Goal: Contribute content

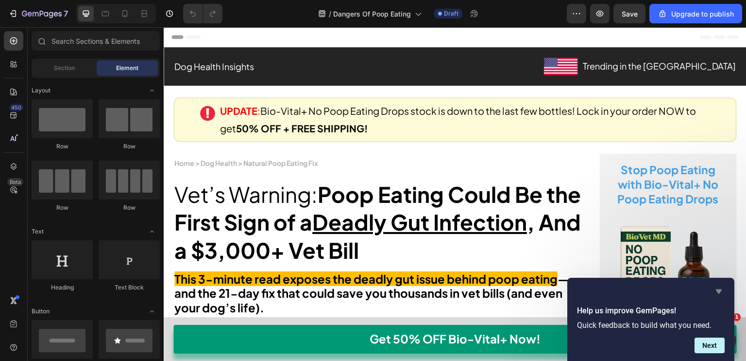
click at [719, 289] on icon "Hide survey" at bounding box center [719, 291] width 6 height 4
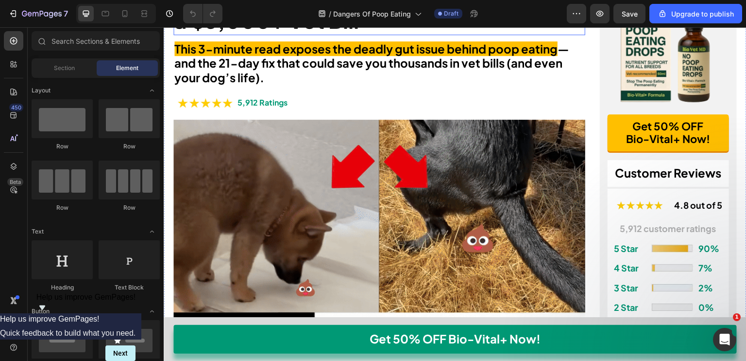
scroll to position [253, 0]
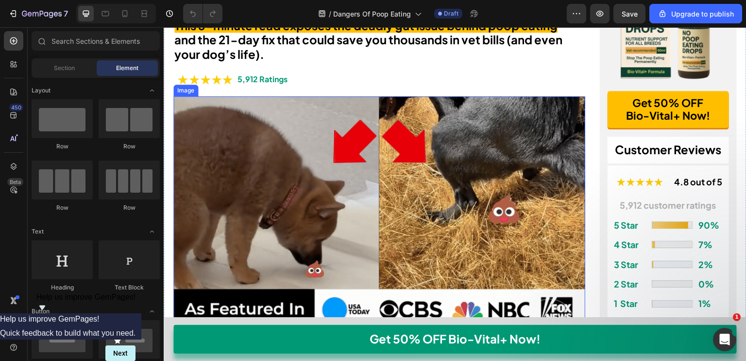
click at [343, 167] on img at bounding box center [379, 212] width 412 height 232
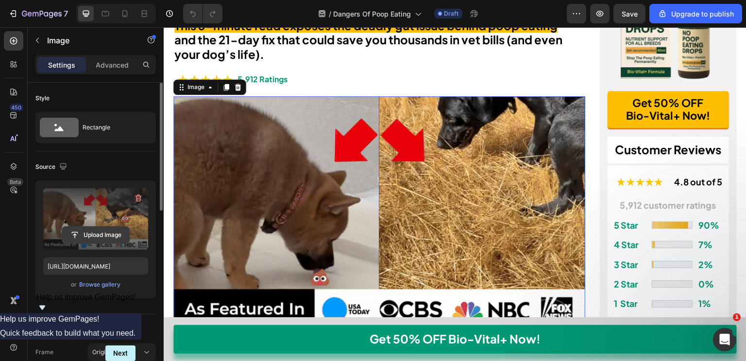
click at [99, 241] on input "file" at bounding box center [95, 234] width 67 height 17
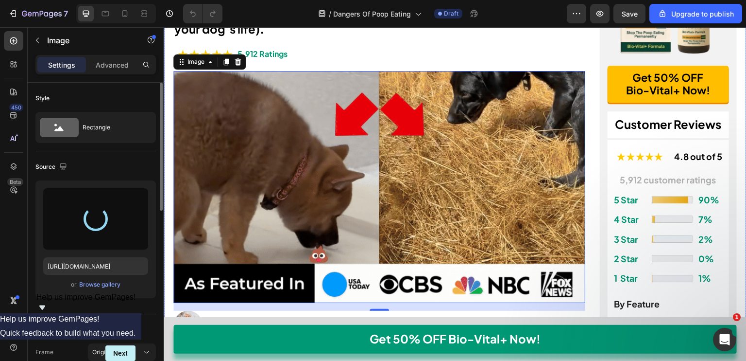
type input "[URL][DOMAIN_NAME]"
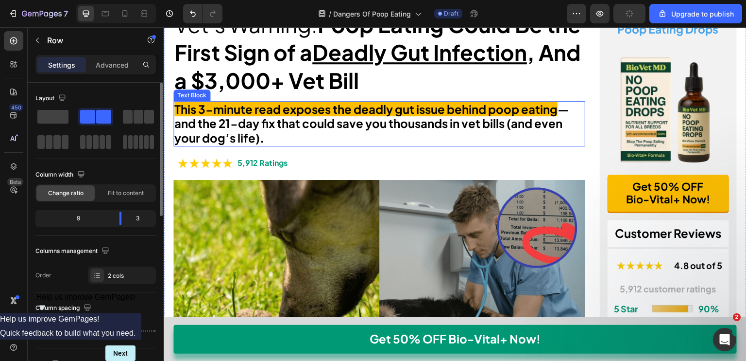
scroll to position [163, 0]
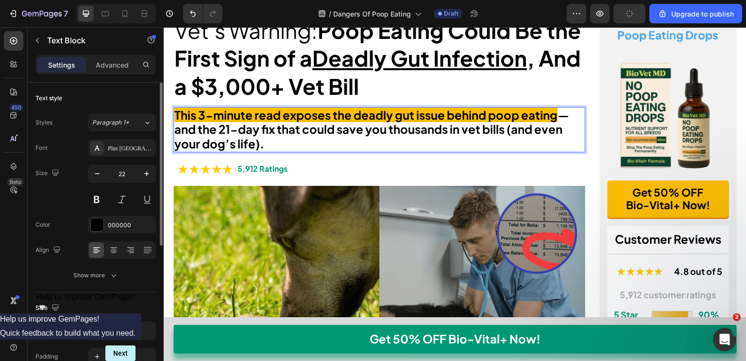
click at [254, 132] on strong "— and the 21-day fix that could save you thousands in vet bills (and even your …" at bounding box center [371, 128] width 395 height 43
drag, startPoint x: 223, startPoint y: 127, endPoint x: 245, endPoint y: 130, distance: 23.0
click at [245, 130] on strong "— and the 21-day fix that could save you thousands in vet bills (and even your …" at bounding box center [371, 128] width 395 height 43
drag, startPoint x: 221, startPoint y: 126, endPoint x: 275, endPoint y: 128, distance: 54.0
click at [275, 128] on strong "— and the 21-day fix that could save you thousands in vet bills (and even your …" at bounding box center [371, 128] width 395 height 43
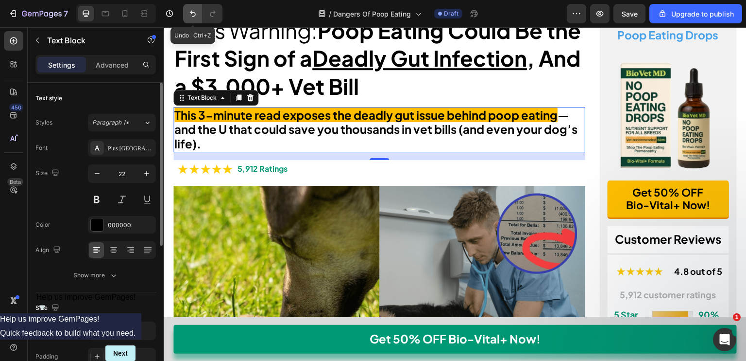
click at [192, 20] on button "Undo/Redo" at bounding box center [192, 13] width 19 height 19
click at [187, 4] on button "Undo/Redo" at bounding box center [192, 13] width 19 height 19
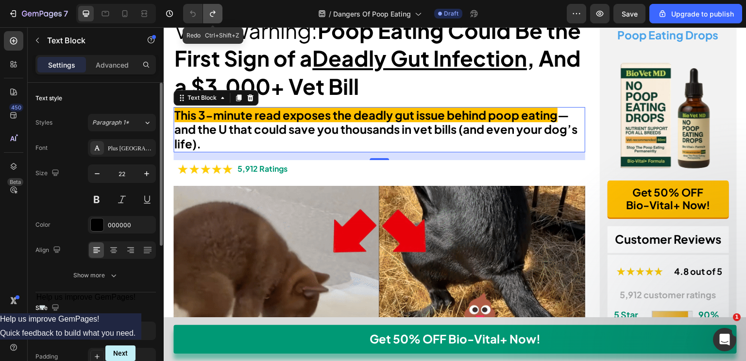
click at [206, 12] on button "Undo/Redo" at bounding box center [212, 13] width 19 height 19
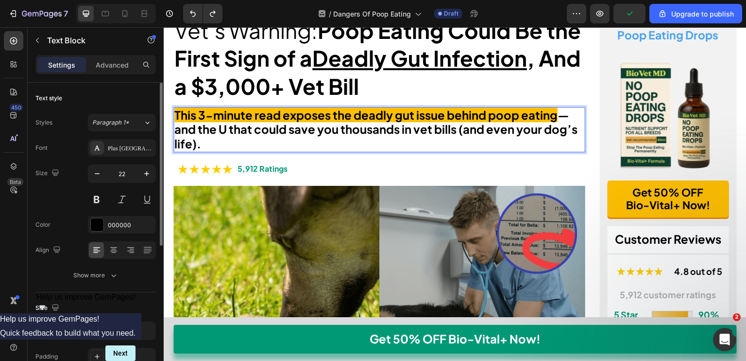
click at [227, 126] on strong "— and the U that could save you thousands in vet bills (and even your dog’s lif…" at bounding box center [375, 128] width 403 height 43
click at [223, 126] on strong "— and the 21-day fix that could save you thousands in vet bills (and even your …" at bounding box center [371, 128] width 395 height 43
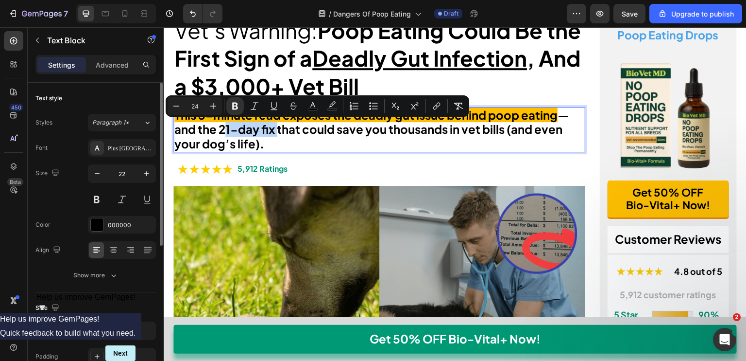
drag, startPoint x: 221, startPoint y: 127, endPoint x: 276, endPoint y: 126, distance: 54.9
click at [276, 126] on strong "— and the 21-day fix that could save you thousands in vet bills (and even your …" at bounding box center [371, 128] width 395 height 43
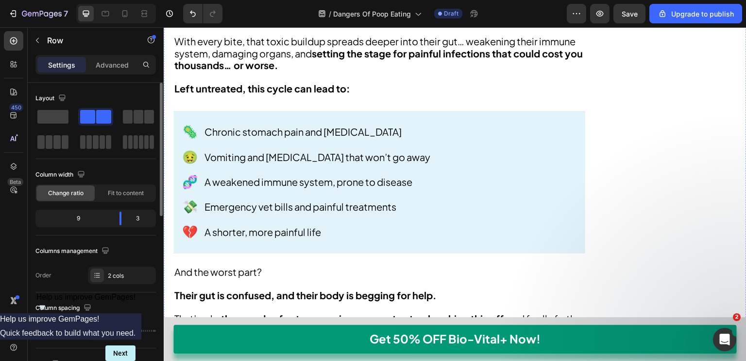
scroll to position [1469, 0]
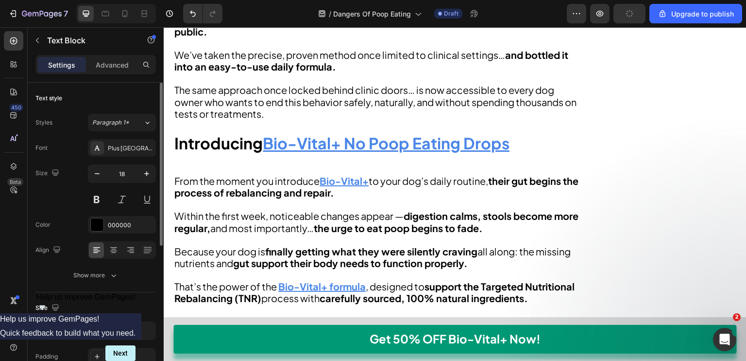
scroll to position [2421, 0]
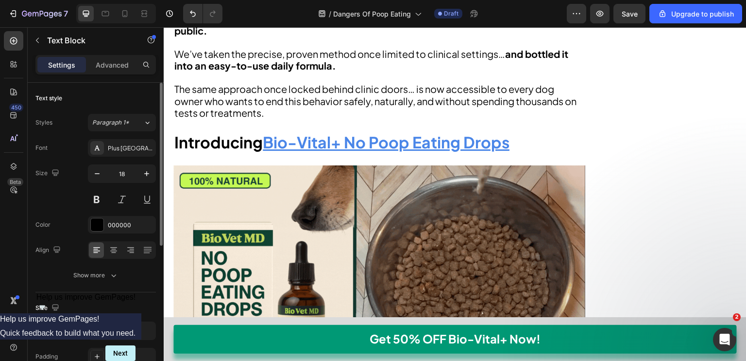
drag, startPoint x: 363, startPoint y: 155, endPoint x: 196, endPoint y: 152, distance: 166.7
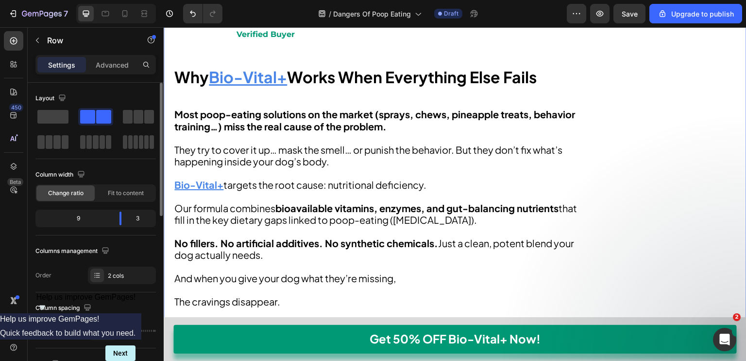
scroll to position [3371, 0]
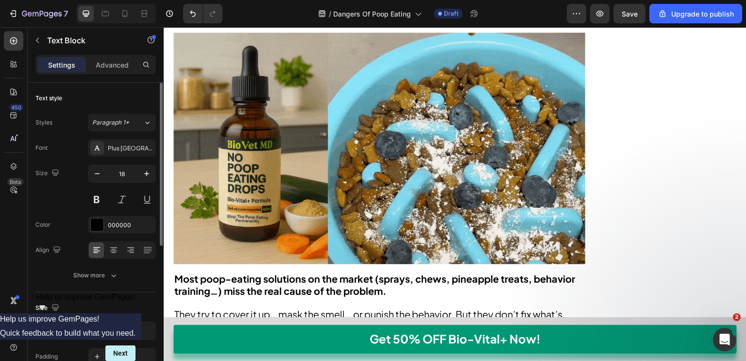
click at [164, 27] on lt-span "Ignore" at bounding box center [164, 27] width 0 height 0
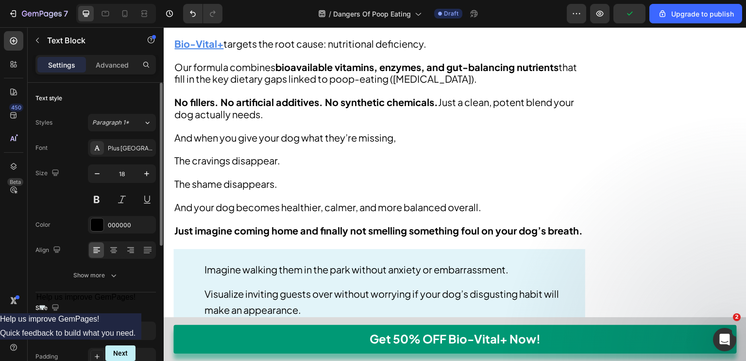
scroll to position [3689, 0]
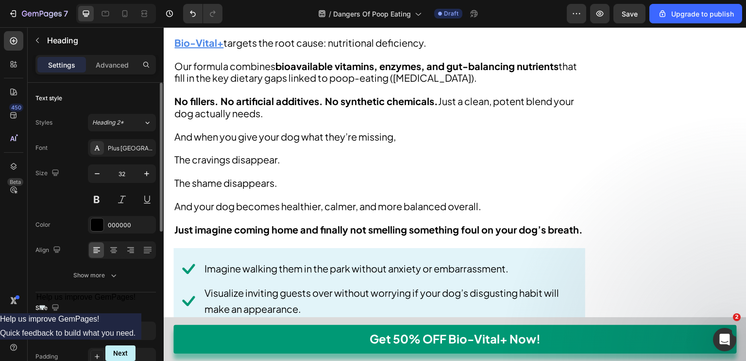
drag, startPoint x: 267, startPoint y: 60, endPoint x: 508, endPoint y: 53, distance: 241.6
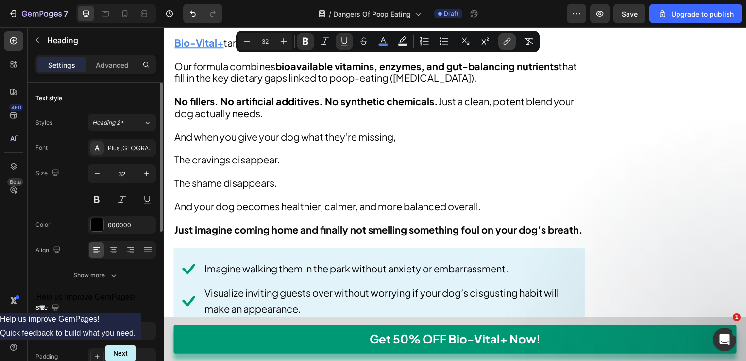
click at [502, 38] on icon "Editor contextual toolbar" at bounding box center [507, 41] width 10 height 10
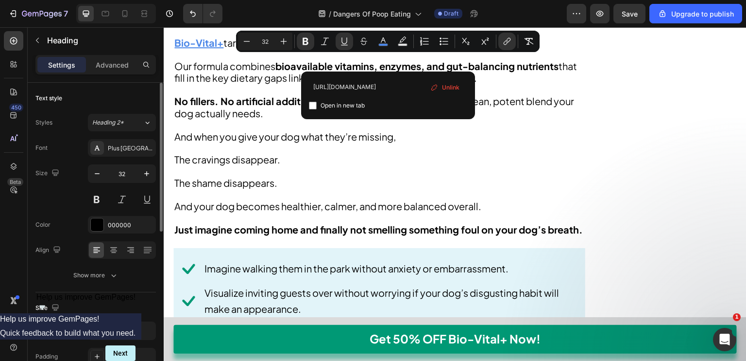
scroll to position [0, 0]
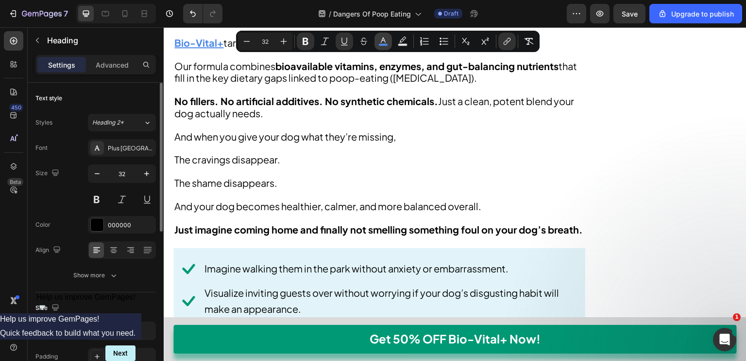
click at [381, 40] on icon "Editor contextual toolbar" at bounding box center [384, 41] width 10 height 10
type input "4A86E8"
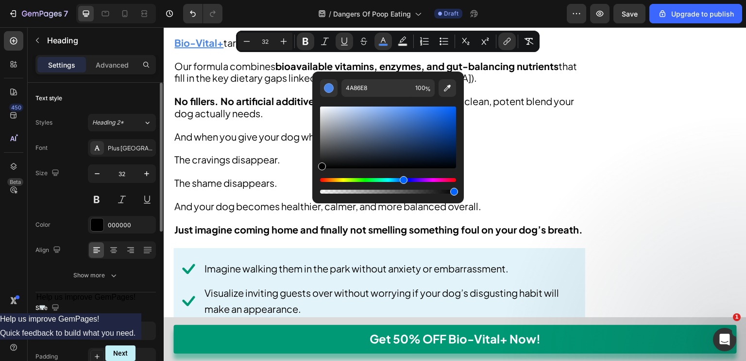
type input "000000"
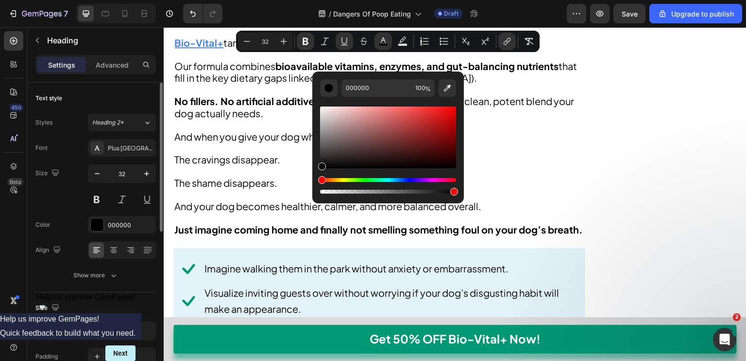
drag, startPoint x: 335, startPoint y: 154, endPoint x: 312, endPoint y: 180, distance: 34.5
click at [312, 180] on div "000000 100 %" at bounding box center [388, 133] width 152 height 124
click at [339, 38] on button "Underline" at bounding box center [344, 41] width 17 height 17
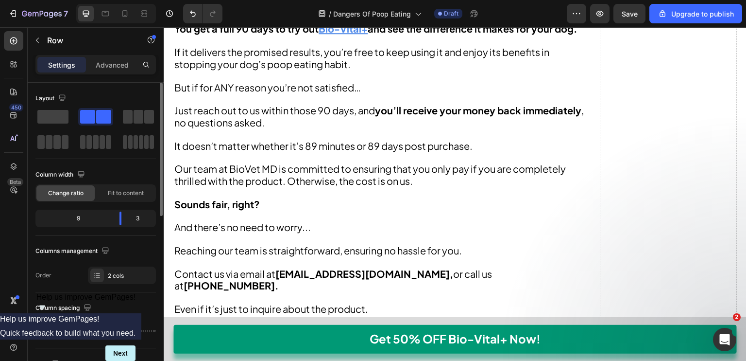
scroll to position [8800, 0]
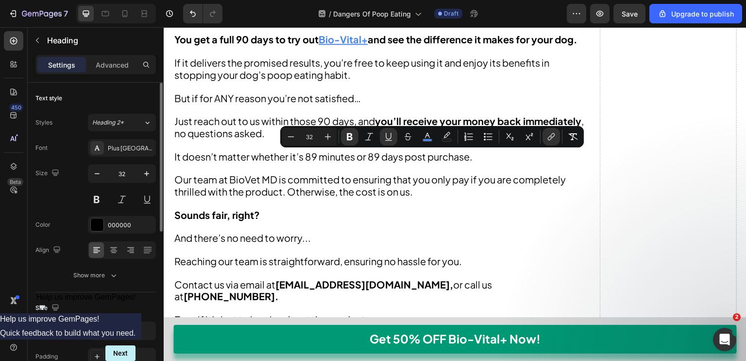
drag, startPoint x: 393, startPoint y: 166, endPoint x: 469, endPoint y: 162, distance: 76.4
click at [427, 139] on rect "Editor contextual toolbar" at bounding box center [427, 140] width 9 height 2
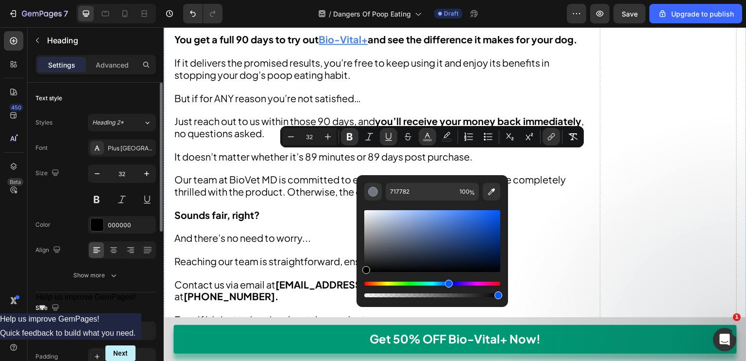
drag, startPoint x: 547, startPoint y: 267, endPoint x: 359, endPoint y: 311, distance: 192.8
type input "000000"
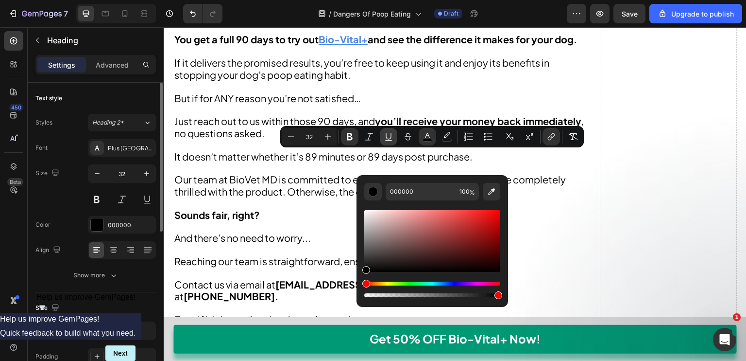
click at [386, 141] on icon "Editor contextual toolbar" at bounding box center [389, 137] width 10 height 10
click at [551, 131] on button "link" at bounding box center [551, 136] width 17 height 17
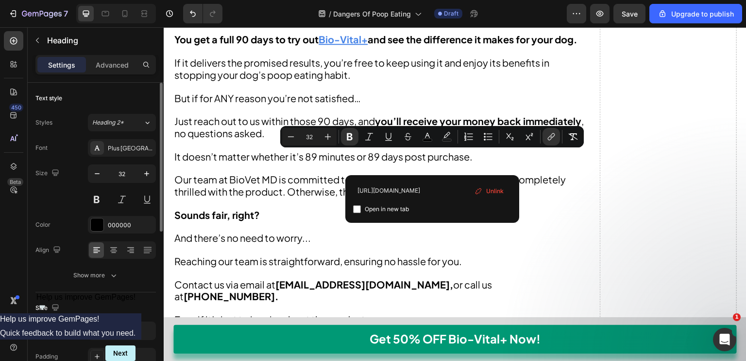
scroll to position [0, 0]
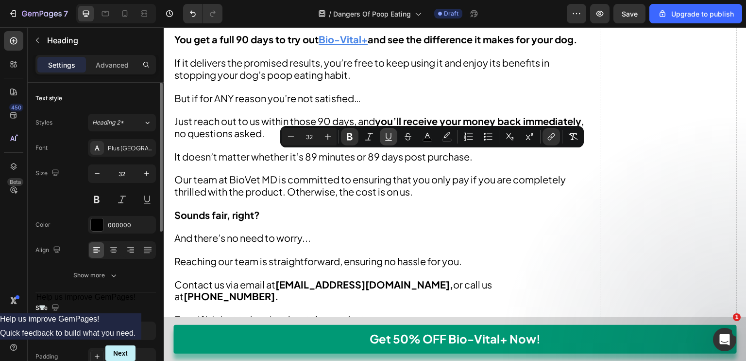
click at [389, 140] on icon "Editor contextual toolbar" at bounding box center [388, 140] width 7 height 0
click at [553, 138] on icon "Editor contextual toolbar" at bounding box center [552, 137] width 10 height 10
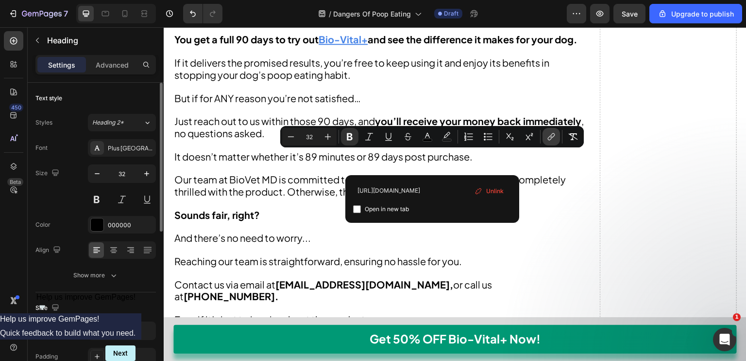
scroll to position [0, 15]
click at [490, 190] on span "Unlink" at bounding box center [494, 191] width 17 height 11
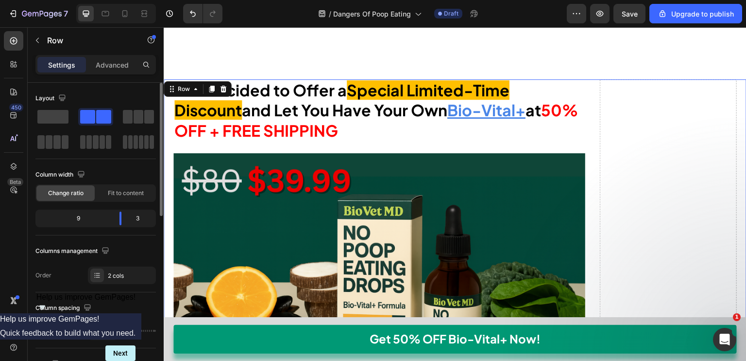
scroll to position [8097, 0]
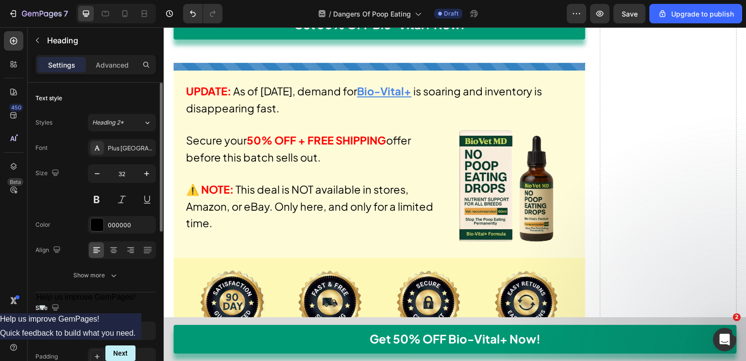
drag, startPoint x: 450, startPoint y: 114, endPoint x: 529, endPoint y: 108, distance: 78.4
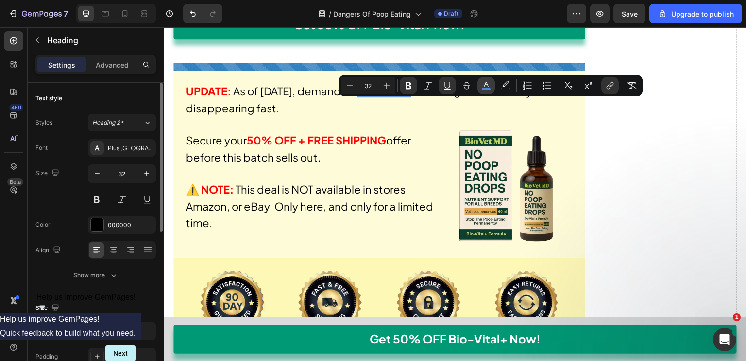
click at [490, 91] on button "color" at bounding box center [486, 85] width 17 height 17
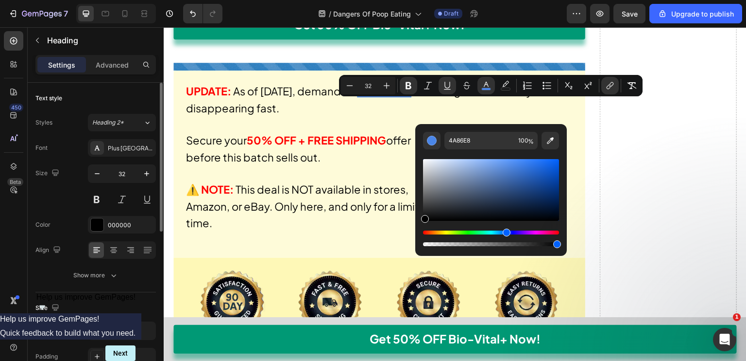
drag, startPoint x: 605, startPoint y: 224, endPoint x: 413, endPoint y: 235, distance: 192.8
type input "000000"
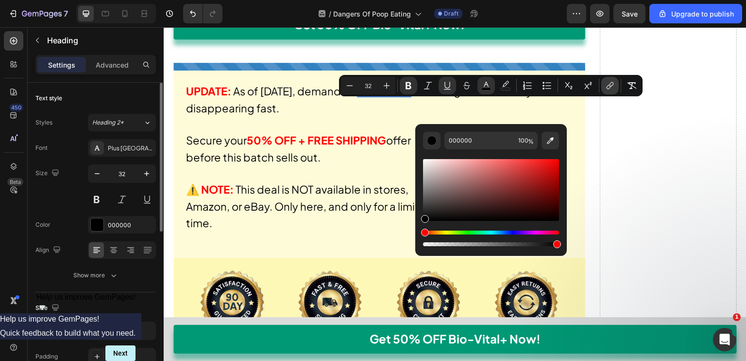
click at [609, 91] on button "link" at bounding box center [610, 85] width 17 height 17
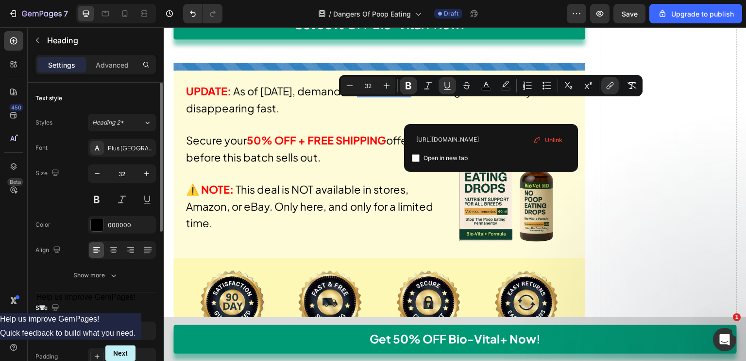
scroll to position [0, 15]
click at [552, 141] on span "Unlink" at bounding box center [553, 140] width 17 height 11
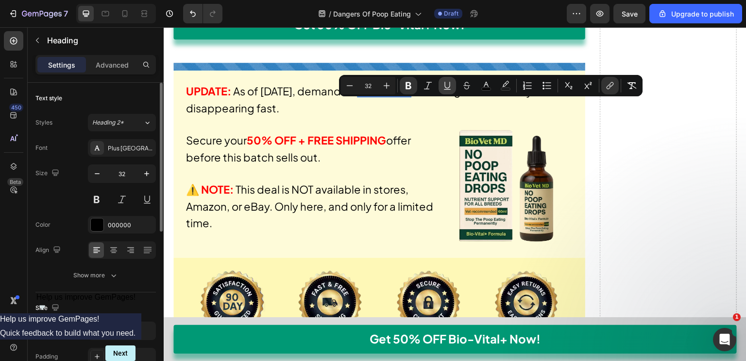
click at [444, 85] on icon "Editor contextual toolbar" at bounding box center [448, 86] width 10 height 10
click at [602, 84] on button "link" at bounding box center [610, 85] width 17 height 17
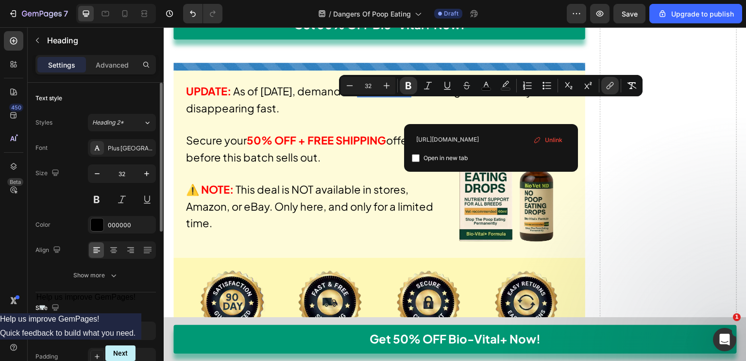
click at [549, 141] on span "Unlink" at bounding box center [553, 140] width 17 height 11
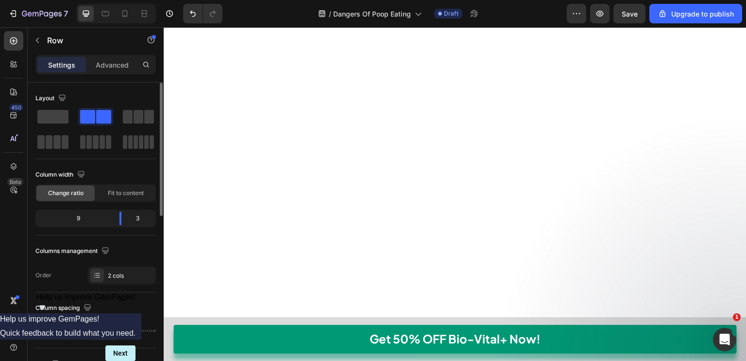
scroll to position [7449, 0]
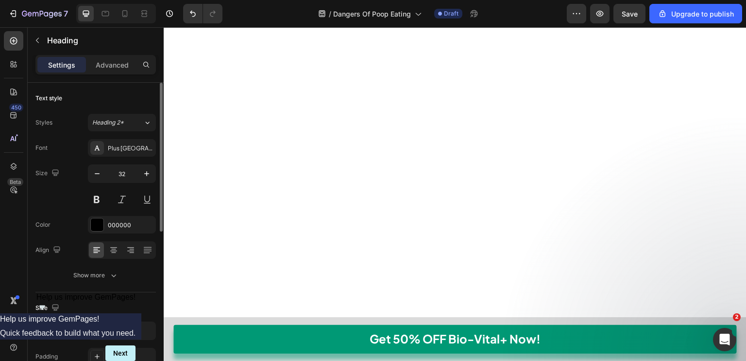
drag, startPoint x: 250, startPoint y: 173, endPoint x: 175, endPoint y: 172, distance: 74.9
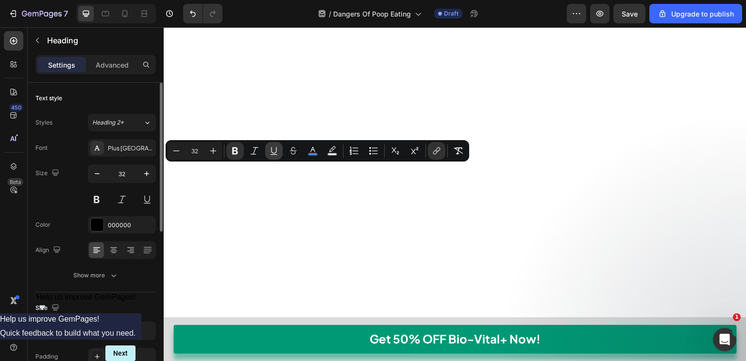
click at [274, 148] on icon "Editor contextual toolbar" at bounding box center [274, 151] width 10 height 10
click at [306, 148] on button "color" at bounding box center [312, 150] width 17 height 17
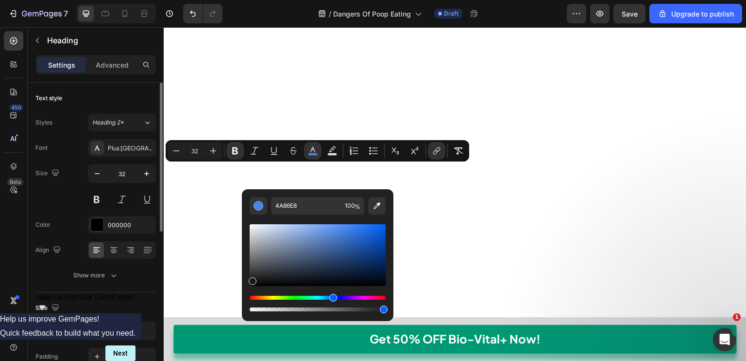
drag, startPoint x: 436, startPoint y: 278, endPoint x: 405, endPoint y: 318, distance: 50.5
type input "000000"
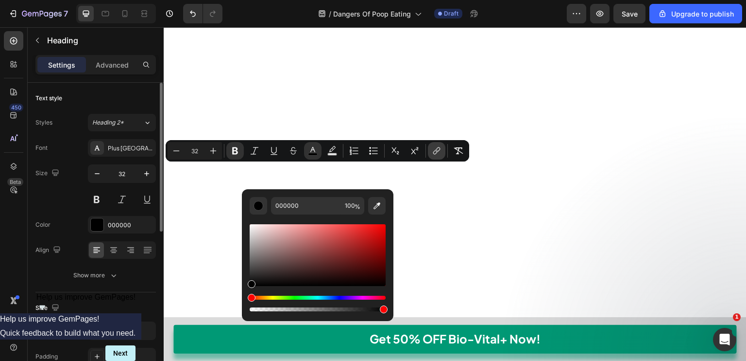
click at [433, 147] on icon "Editor contextual toolbar" at bounding box center [437, 151] width 10 height 10
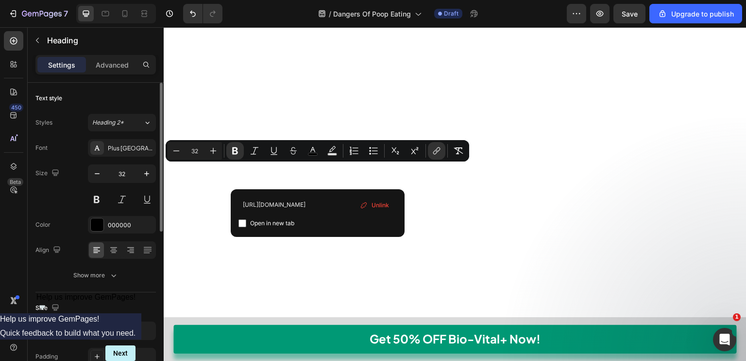
scroll to position [0, 0]
click at [375, 206] on span "Unlink" at bounding box center [380, 205] width 17 height 11
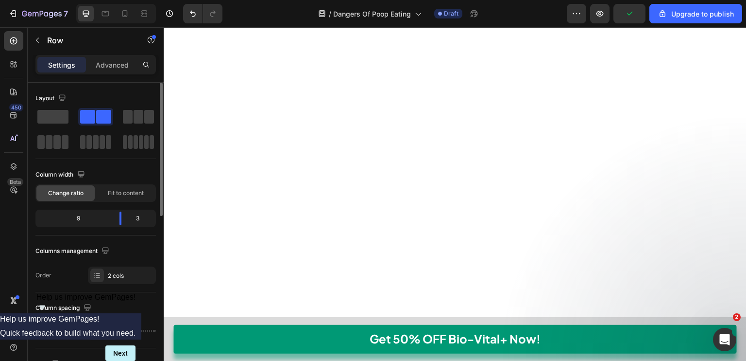
scroll to position [6362, 0]
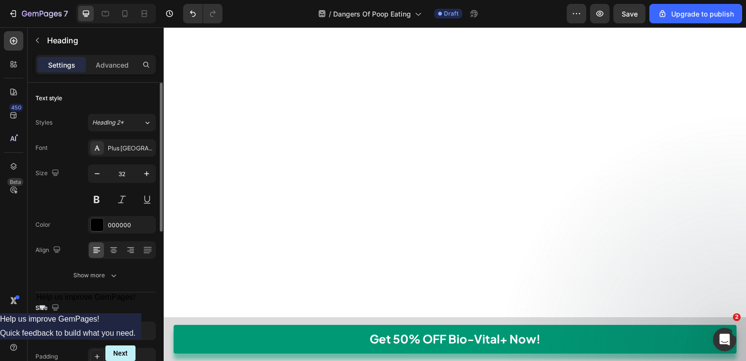
drag, startPoint x: 448, startPoint y: 143, endPoint x: 316, endPoint y: 159, distance: 133.1
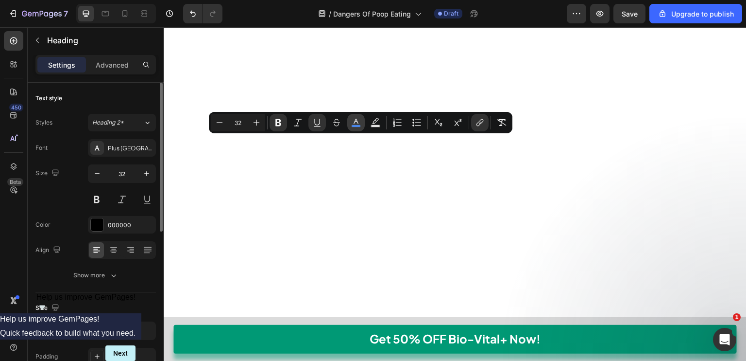
click at [350, 119] on button "color" at bounding box center [355, 122] width 17 height 17
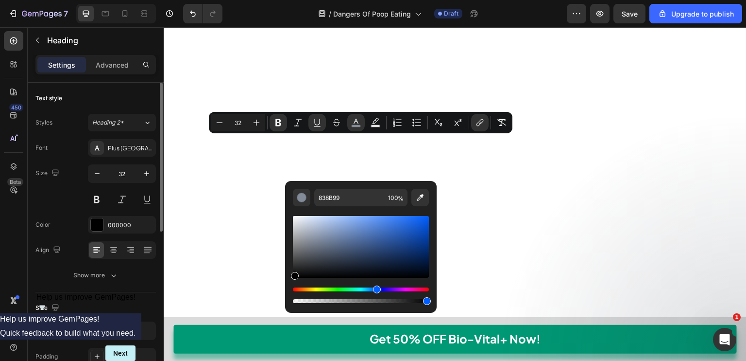
drag, startPoint x: 313, startPoint y: 241, endPoint x: 292, endPoint y: 284, distance: 48.7
click at [292, 284] on div "838B99 100 %" at bounding box center [361, 243] width 152 height 124
type input "000000"
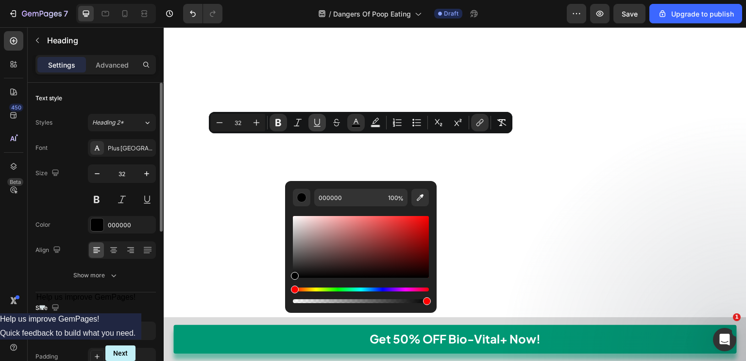
click at [315, 120] on icon "Editor contextual toolbar" at bounding box center [317, 123] width 10 height 10
click at [477, 121] on icon "Editor contextual toolbar" at bounding box center [480, 123] width 10 height 10
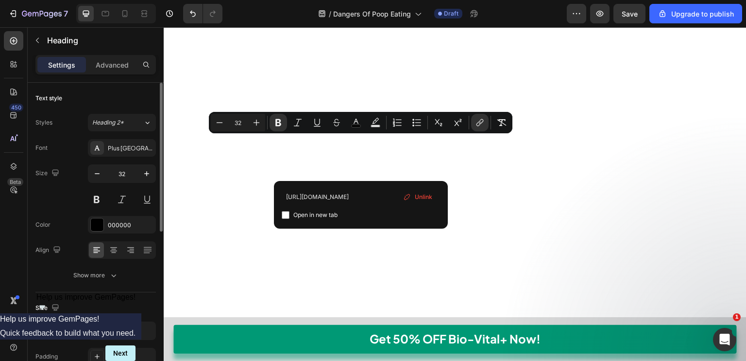
scroll to position [0, 0]
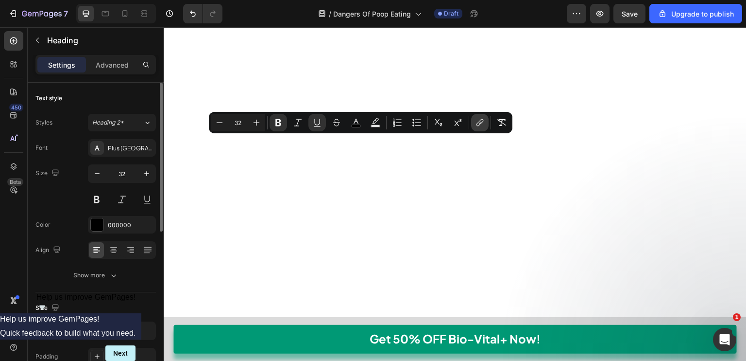
click at [478, 123] on icon "Editor contextual toolbar" at bounding box center [480, 123] width 10 height 10
click at [477, 126] on icon "Editor contextual toolbar" at bounding box center [480, 123] width 10 height 10
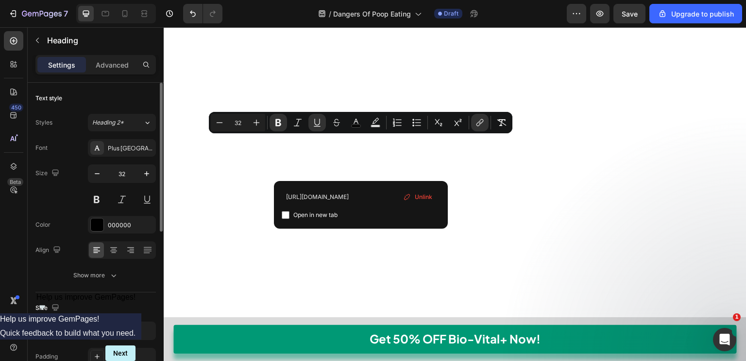
click at [425, 196] on span "Unlink" at bounding box center [423, 196] width 17 height 11
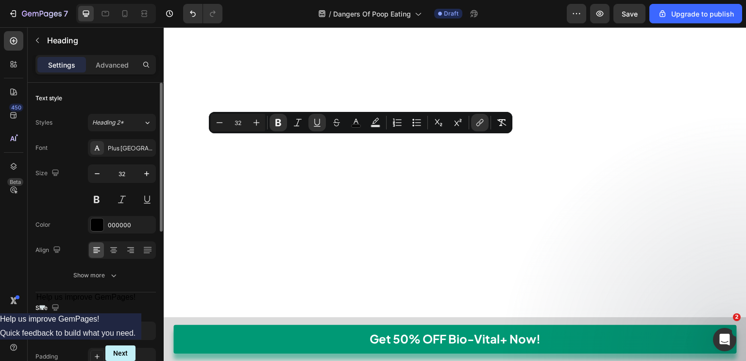
drag, startPoint x: 446, startPoint y: 146, endPoint x: 316, endPoint y: 167, distance: 131.0
click at [317, 123] on icon "Editor contextual toolbar" at bounding box center [317, 123] width 10 height 10
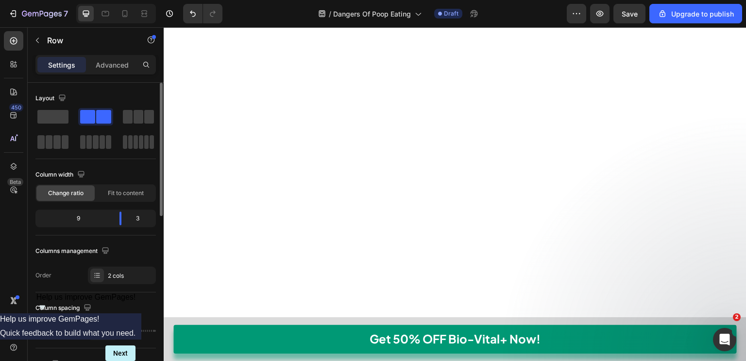
scroll to position [5697, 0]
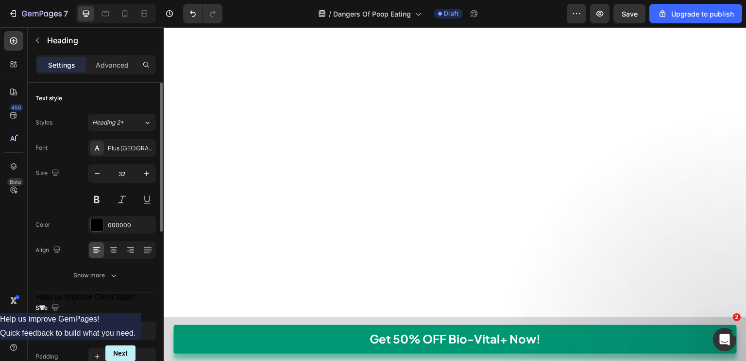
drag, startPoint x: 251, startPoint y: 123, endPoint x: 177, endPoint y: 127, distance: 74.0
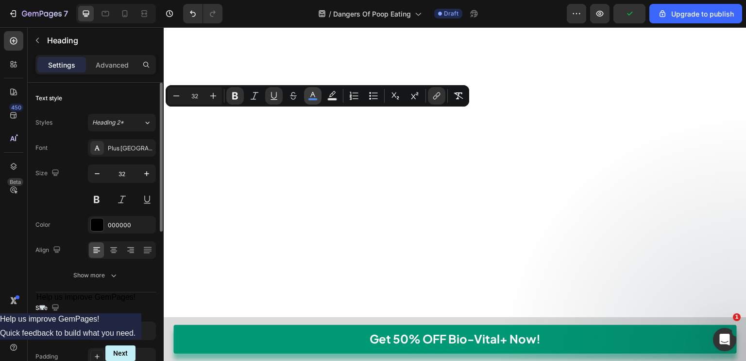
click at [321, 96] on button "color" at bounding box center [312, 95] width 17 height 17
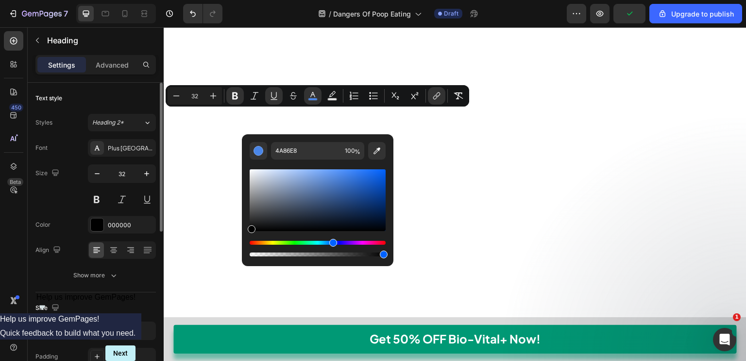
drag, startPoint x: 276, startPoint y: 185, endPoint x: 248, endPoint y: 236, distance: 57.9
click at [248, 236] on div "4A86E8 100 %" at bounding box center [318, 196] width 152 height 124
type input "000000"
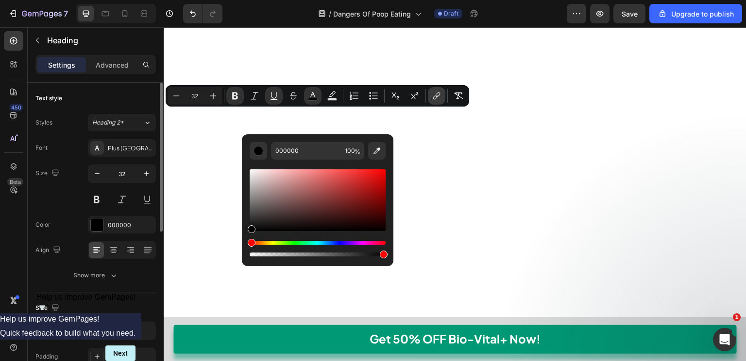
click at [438, 98] on icon "Editor contextual toolbar" at bounding box center [437, 96] width 10 height 10
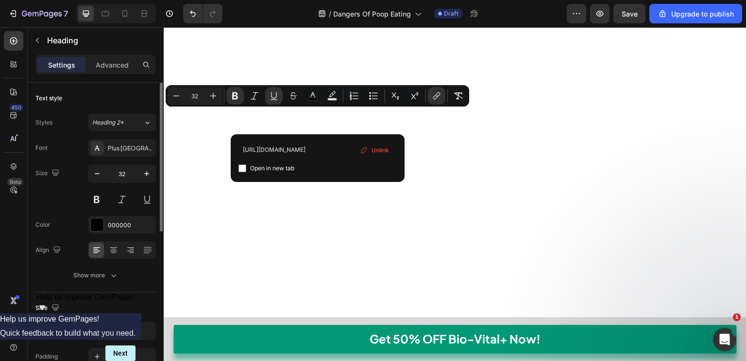
scroll to position [0, 0]
click at [381, 151] on span "Unlink" at bounding box center [380, 150] width 17 height 11
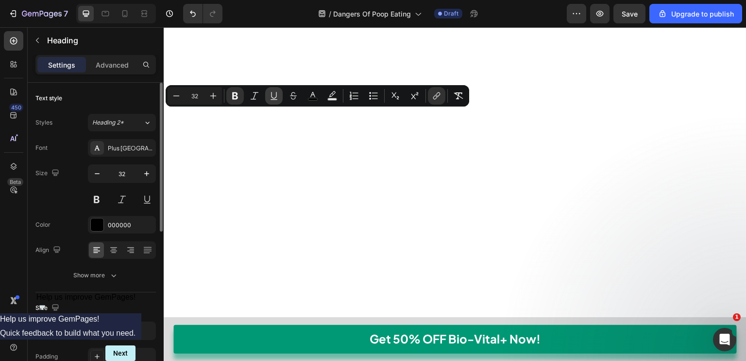
click at [266, 94] on button "Underline" at bounding box center [273, 95] width 17 height 17
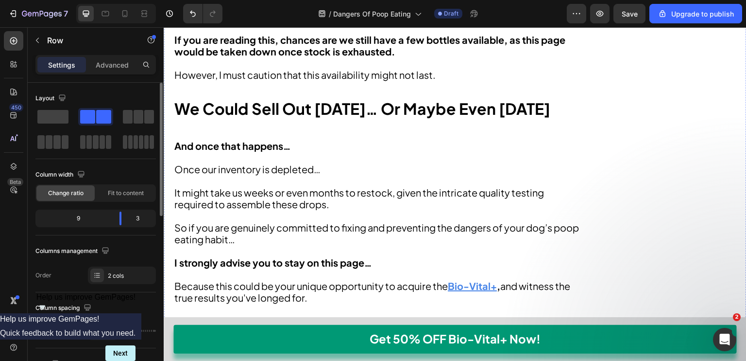
scroll to position [4867, 0]
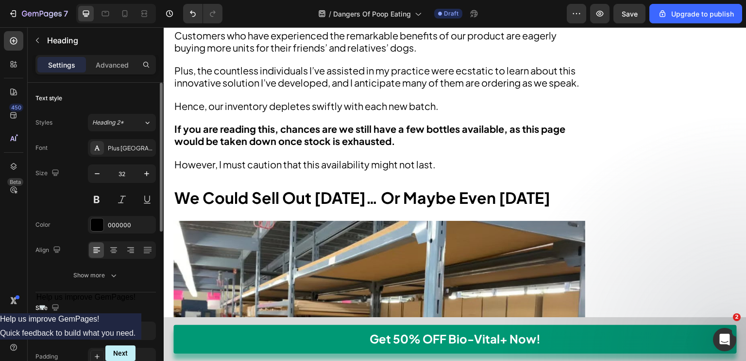
drag, startPoint x: 291, startPoint y: 111, endPoint x: 266, endPoint y: 113, distance: 24.9
click at [191, 21] on button "Undo/Redo" at bounding box center [192, 13] width 19 height 19
drag, startPoint x: 207, startPoint y: 149, endPoint x: 214, endPoint y: 115, distance: 35.3
drag, startPoint x: 214, startPoint y: 115, endPoint x: 571, endPoint y: 157, distance: 359.7
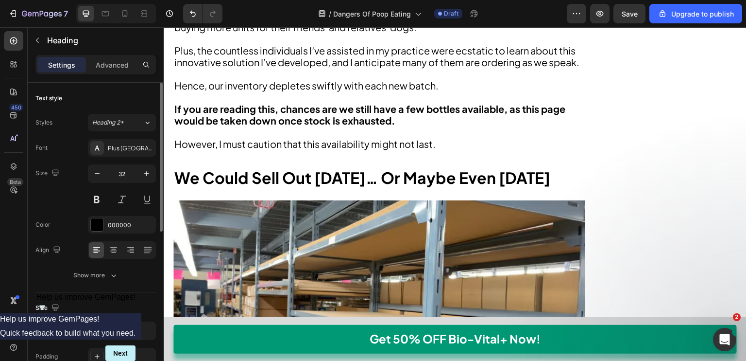
drag, startPoint x: 212, startPoint y: 109, endPoint x: 288, endPoint y: 111, distance: 75.8
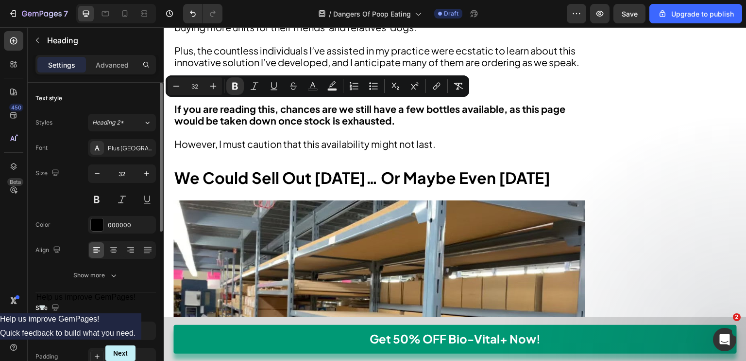
copy strong "Bio-Vital+"
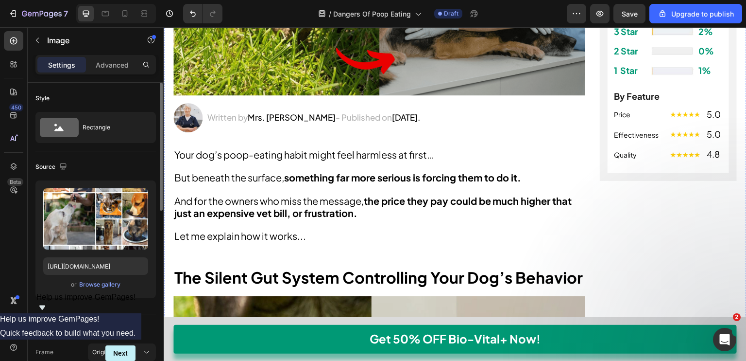
scroll to position [0, 0]
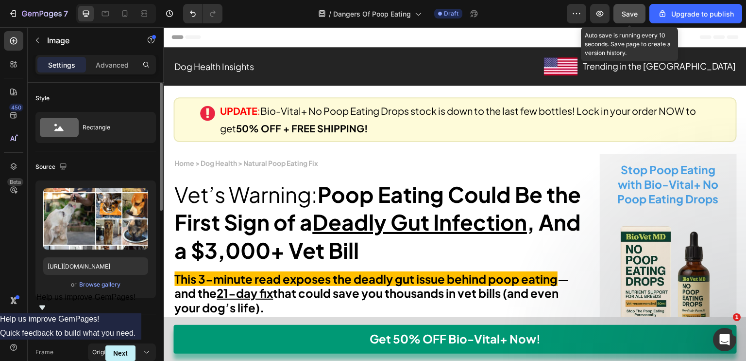
click at [637, 16] on span "Save" at bounding box center [630, 14] width 16 height 8
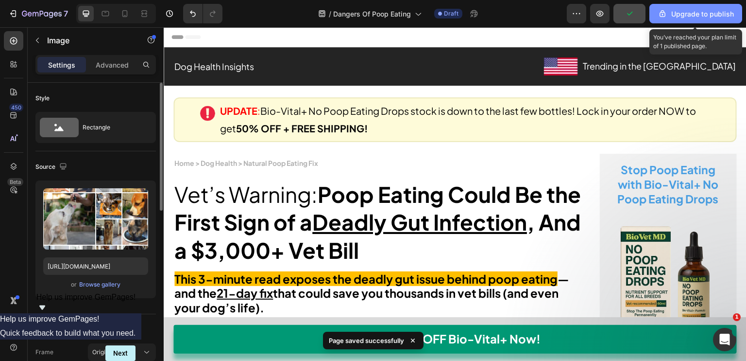
click at [675, 22] on button "Upgrade to publish" at bounding box center [696, 13] width 93 height 19
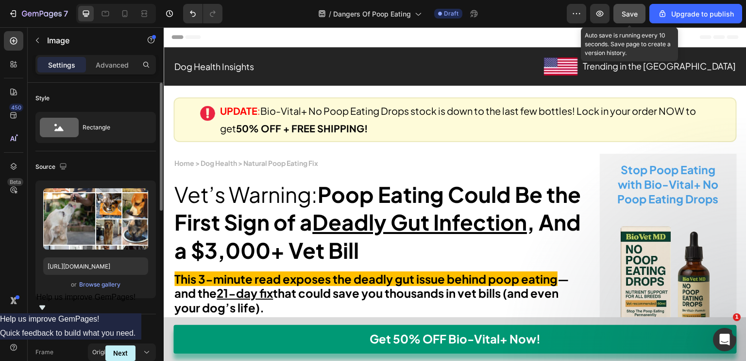
click at [626, 11] on span "Save" at bounding box center [630, 14] width 16 height 8
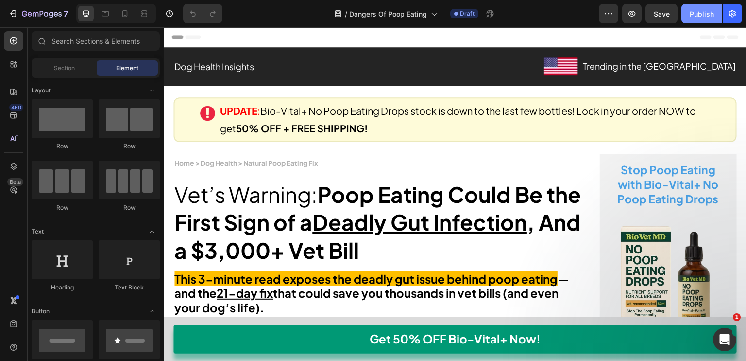
click at [700, 6] on button "Publish" at bounding box center [702, 13] width 41 height 19
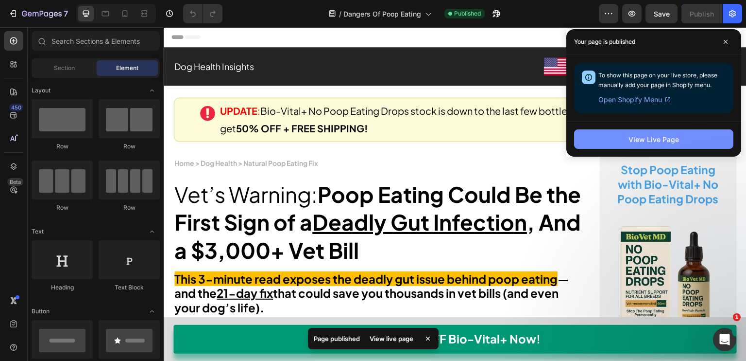
click at [603, 133] on button "View Live Page" at bounding box center [653, 138] width 159 height 19
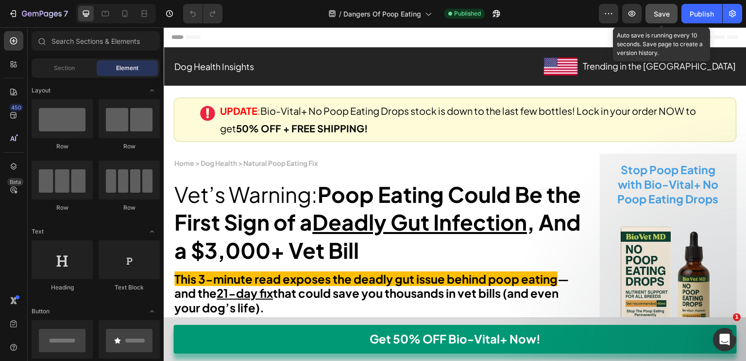
click at [662, 16] on span "Save" at bounding box center [662, 14] width 16 height 8
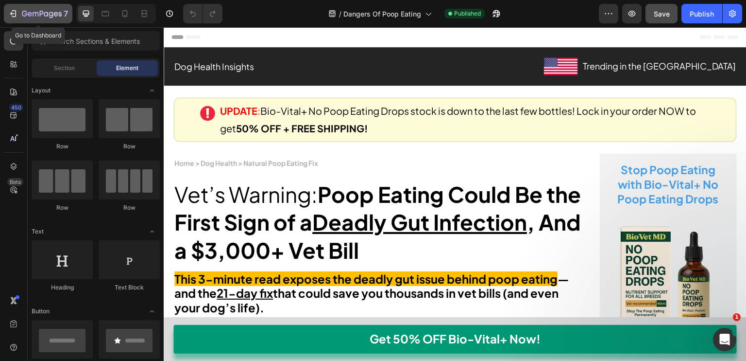
click at [38, 16] on icon "button" at bounding box center [36, 14] width 6 height 4
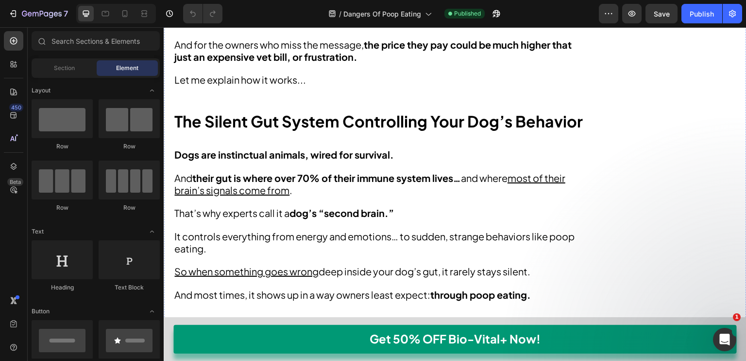
scroll to position [705, 0]
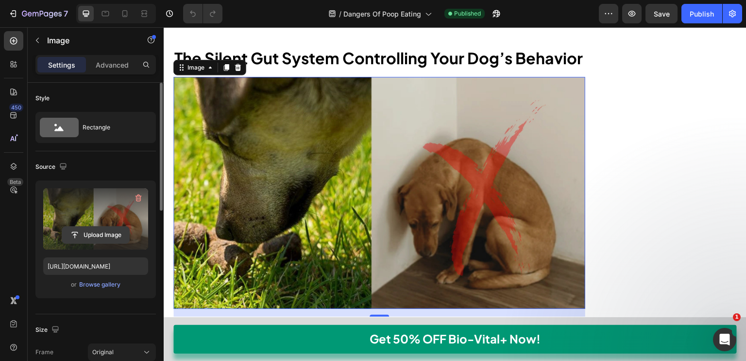
click at [102, 233] on input "file" at bounding box center [95, 234] width 67 height 17
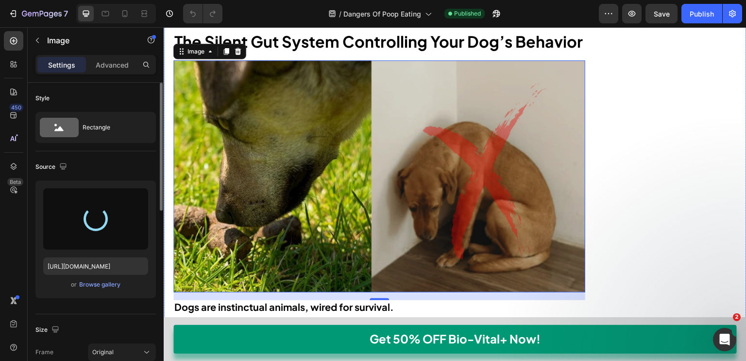
scroll to position [721, 0]
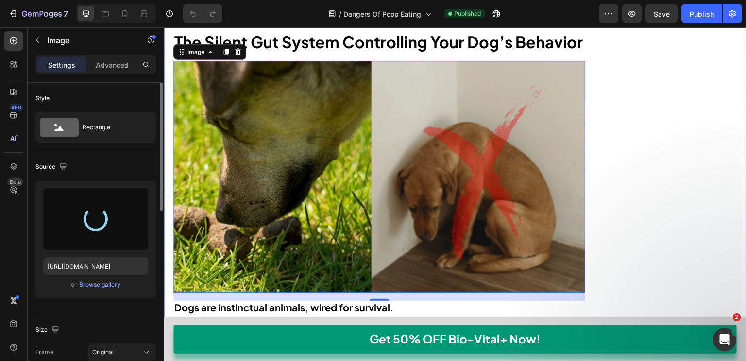
type input "https://cdn.shopify.com/s/files/1/0692/5543/0399/files/gempages_507828908637291…"
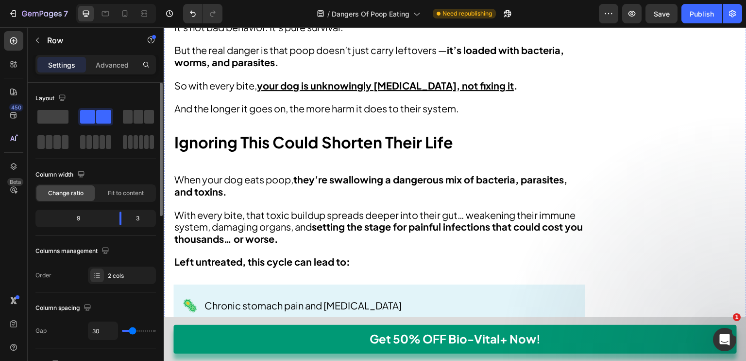
scroll to position [1208, 0]
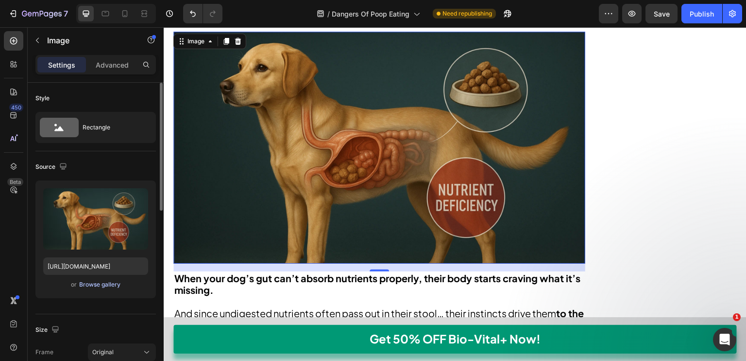
click at [107, 283] on div "Browse gallery" at bounding box center [99, 284] width 41 height 9
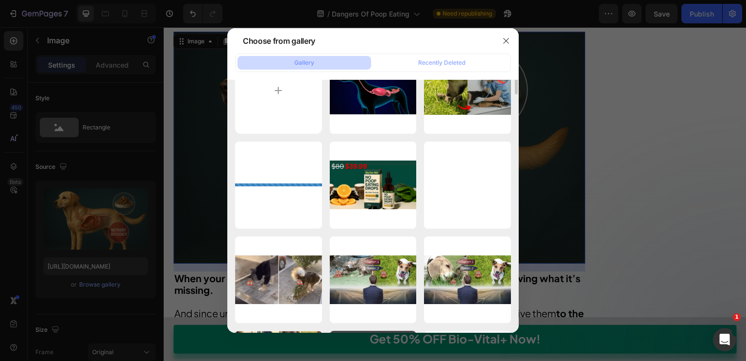
scroll to position [0, 0]
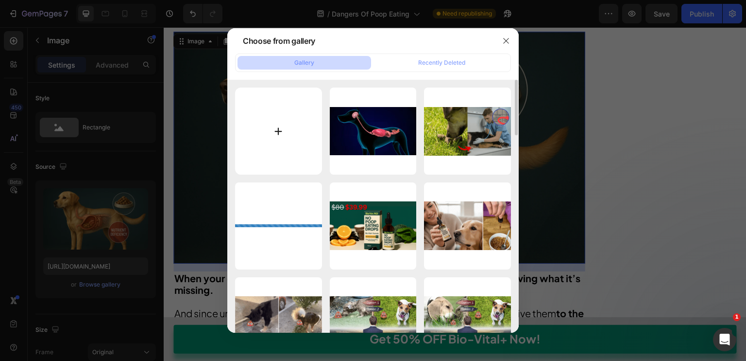
click at [298, 130] on input "file" at bounding box center [278, 130] width 87 height 87
type input "C:\fakepath\bvadv (2)-min.png"
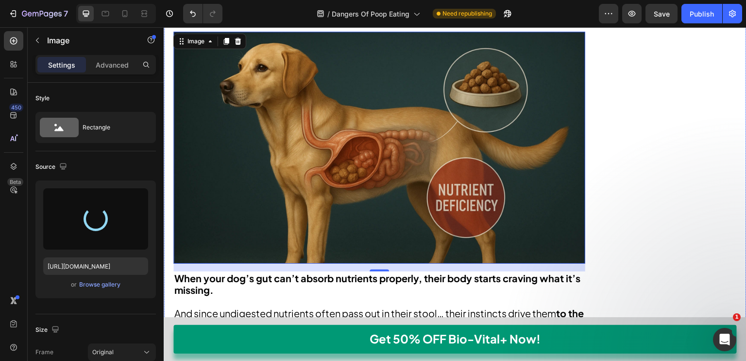
type input "https://cdn.shopify.com/s/files/1/0692/5543/0399/files/gempages_507828908637291…"
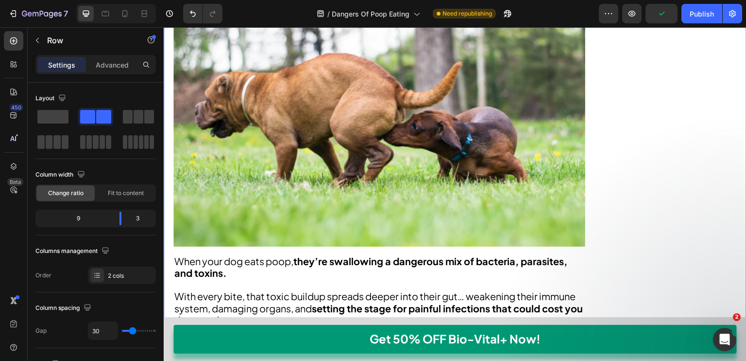
scroll to position [1638, 0]
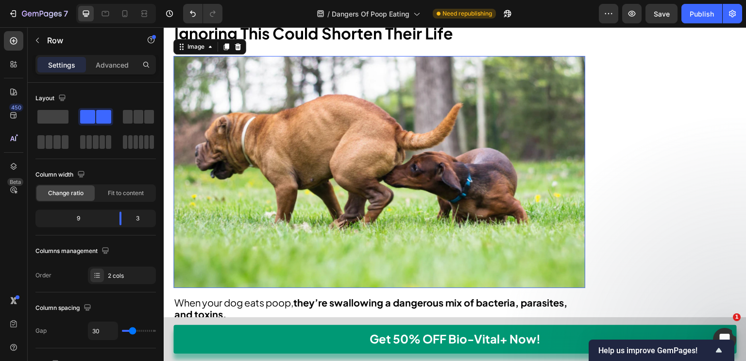
click at [292, 97] on img at bounding box center [379, 172] width 412 height 232
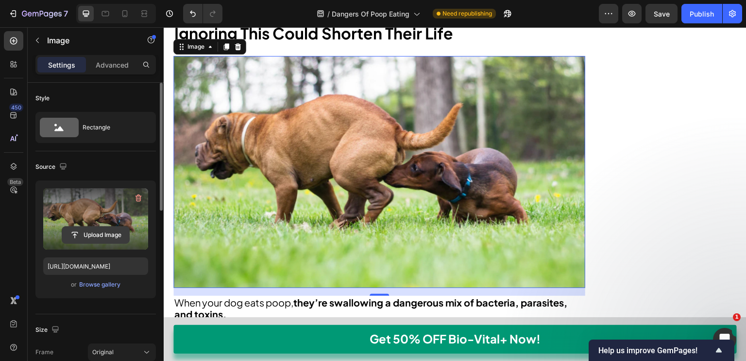
click at [98, 232] on input "file" at bounding box center [95, 234] width 67 height 17
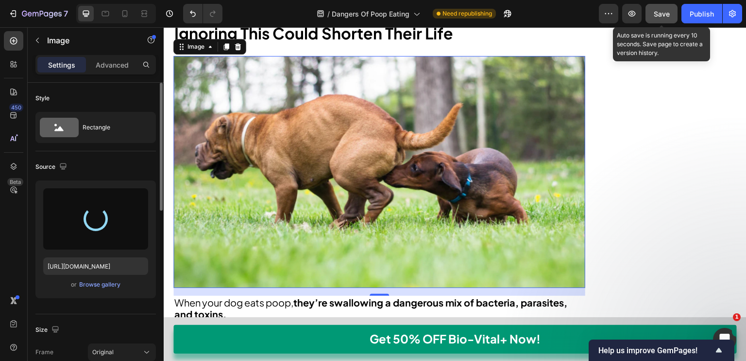
type input "https://cdn.shopify.com/s/files/1/0692/5543/0399/files/gempages_507828908637291…"
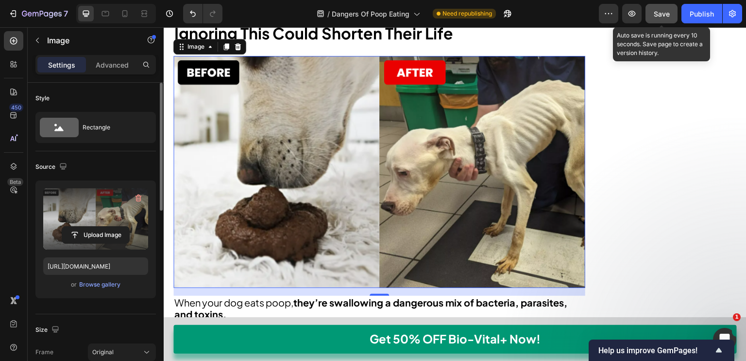
click at [662, 13] on span "Save" at bounding box center [662, 14] width 16 height 8
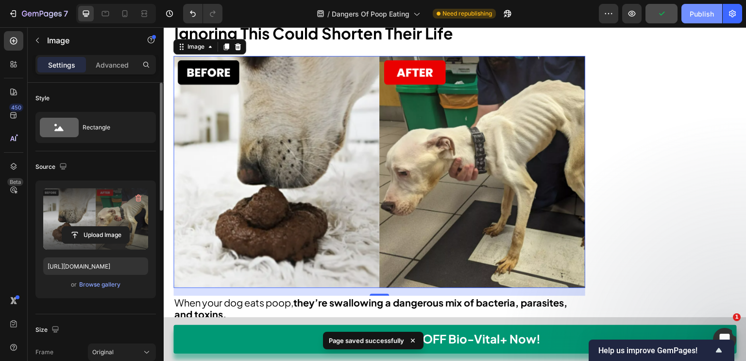
click at [696, 17] on div "Publish" at bounding box center [702, 14] width 24 height 10
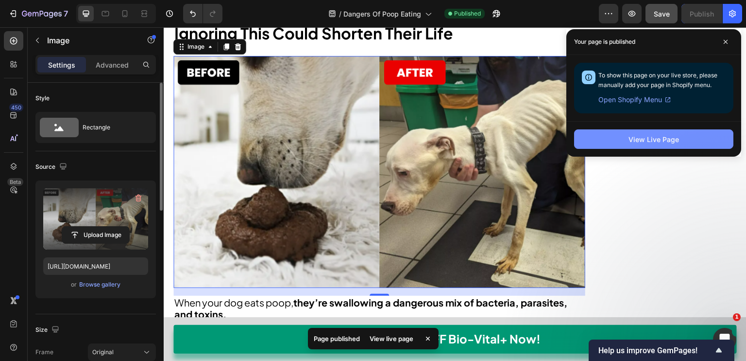
click at [604, 140] on button "View Live Page" at bounding box center [653, 138] width 159 height 19
